Goal: Check status: Check status

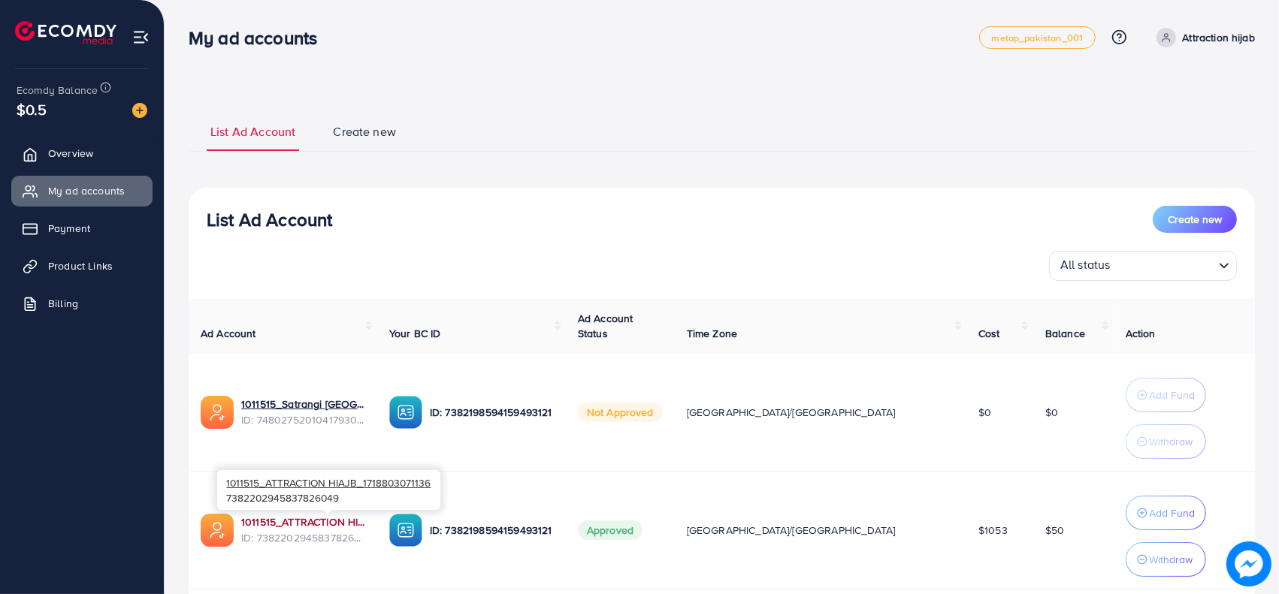
click at [342, 524] on link "1011515_ATTRACTION HIAJB_1718803071136" at bounding box center [303, 522] width 124 height 15
